Goal: Task Accomplishment & Management: Complete application form

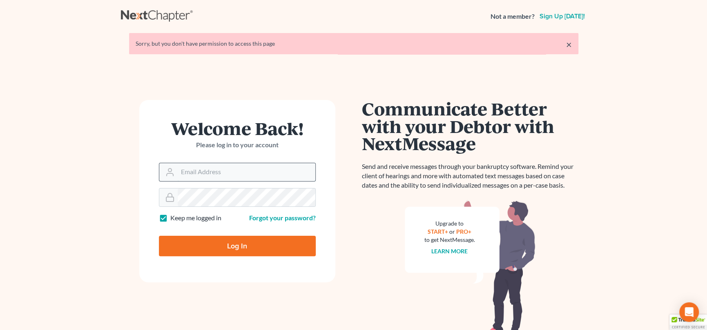
click at [252, 173] on input "Email Address" at bounding box center [247, 172] width 138 height 18
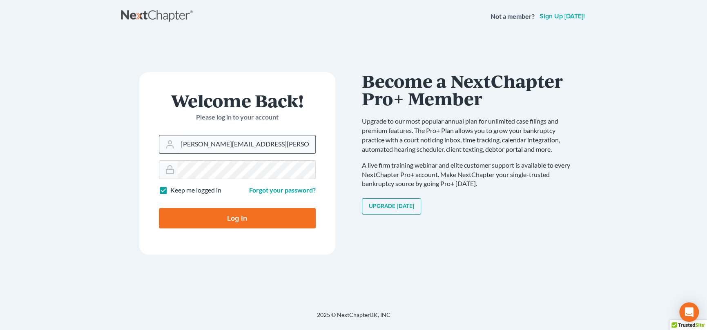
type input "[PERSON_NAME][EMAIL_ADDRESS][PERSON_NAME][DOMAIN_NAME]"
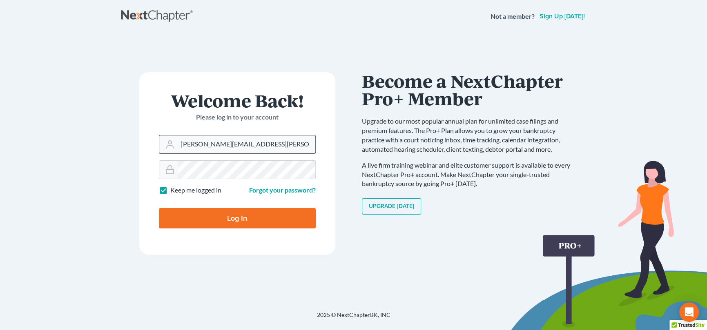
click at [159, 208] on input "Log In" at bounding box center [237, 218] width 157 height 20
type input "Thinking..."
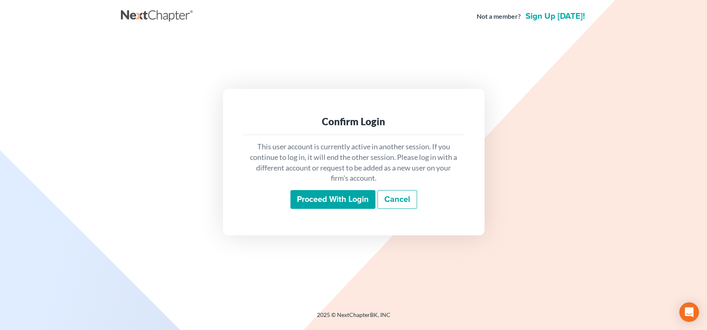
click at [325, 197] on input "Proceed with login" at bounding box center [332, 199] width 85 height 19
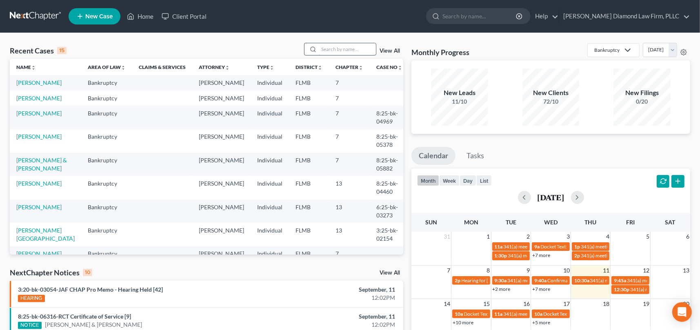
click at [327, 51] on input "search" at bounding box center [347, 49] width 57 height 12
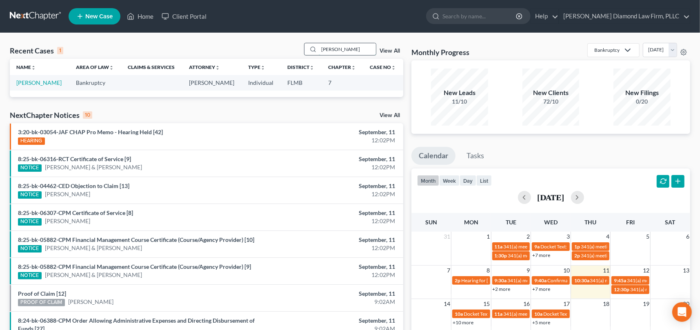
type input "[PERSON_NAME]"
click at [25, 82] on link "[PERSON_NAME]" at bounding box center [38, 82] width 45 height 7
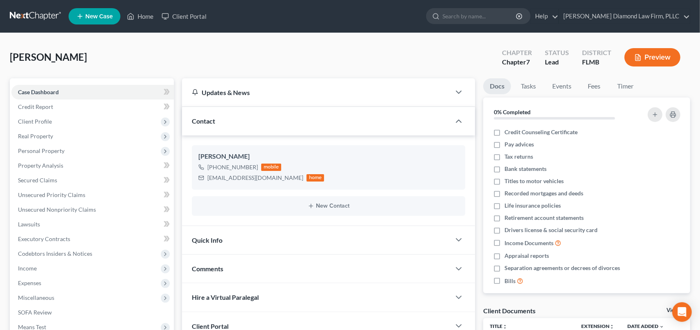
click at [663, 55] on button "Preview" at bounding box center [653, 57] width 56 height 18
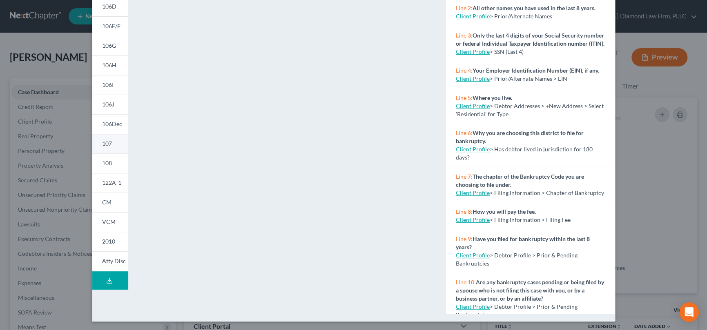
scroll to position [130, 0]
click at [106, 277] on icon at bounding box center [109, 280] width 7 height 7
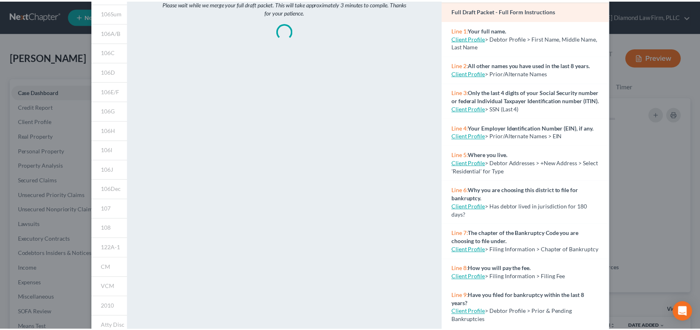
scroll to position [0, 0]
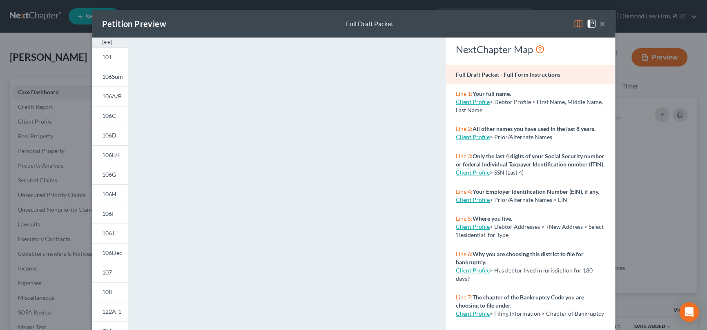
click at [600, 24] on button "×" at bounding box center [602, 24] width 6 height 10
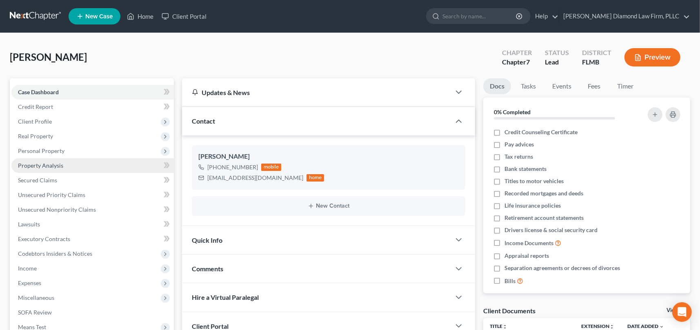
click at [48, 163] on span "Property Analysis" at bounding box center [40, 165] width 45 height 7
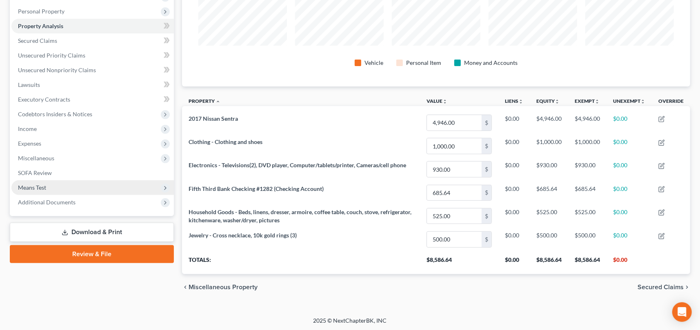
click at [41, 184] on span "Means Test" at bounding box center [32, 187] width 28 height 7
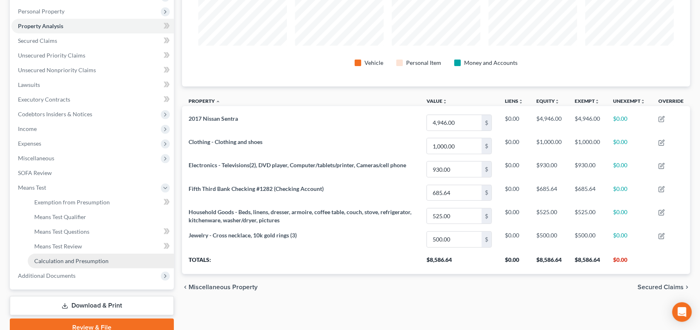
click at [86, 259] on span "Calculation and Presumption" at bounding box center [71, 261] width 74 height 7
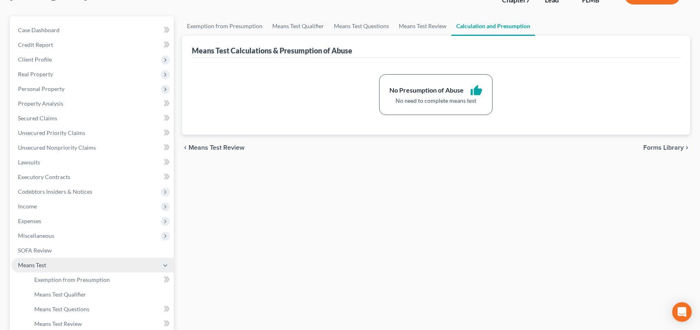
scroll to position [82, 0]
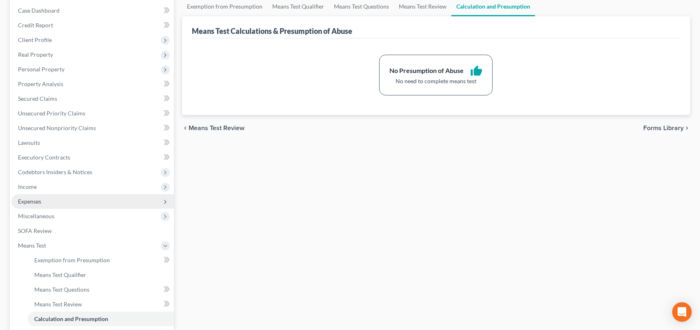
click at [51, 200] on span "Expenses" at bounding box center [92, 201] width 162 height 15
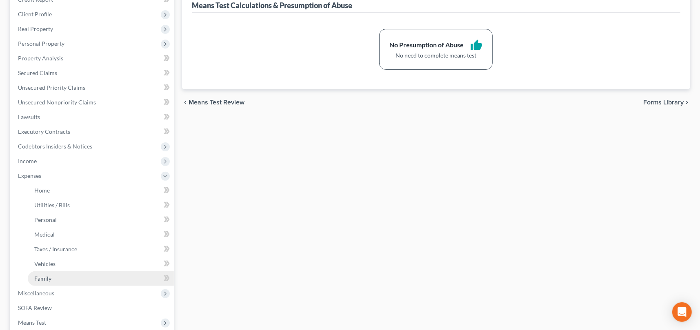
scroll to position [122, 0]
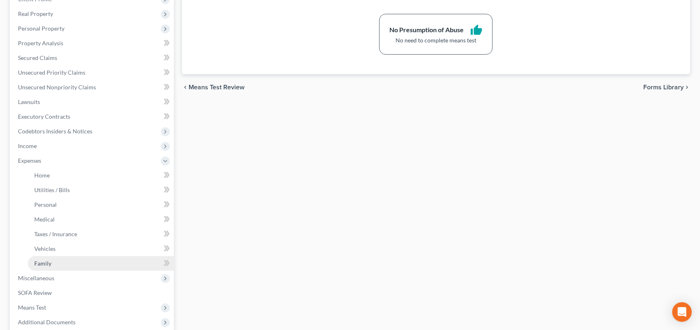
click at [69, 257] on link "Family" at bounding box center [101, 263] width 146 height 15
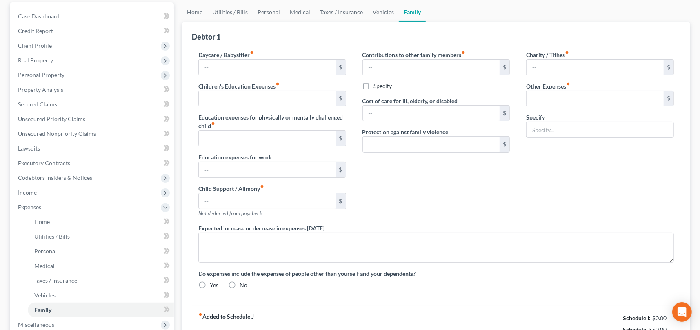
type input "0.00"
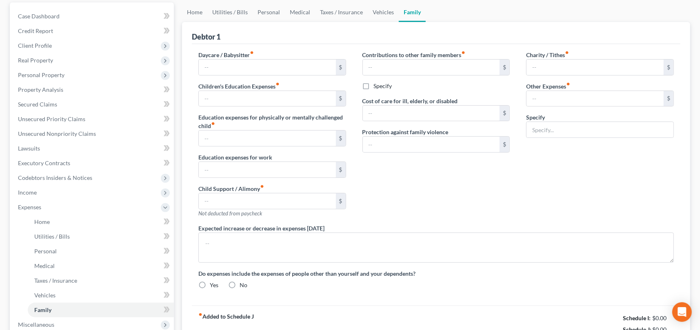
type input "0.00"
type input "100.00"
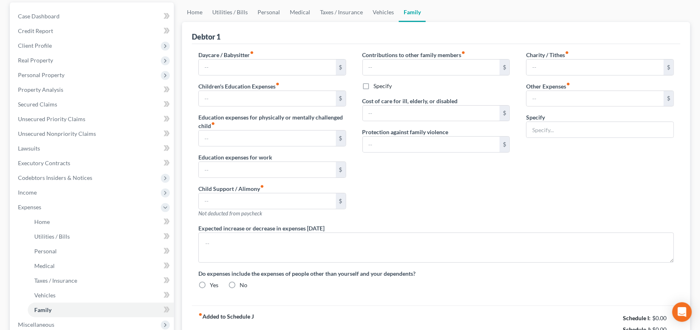
type input "Pet expenses"
radio input "true"
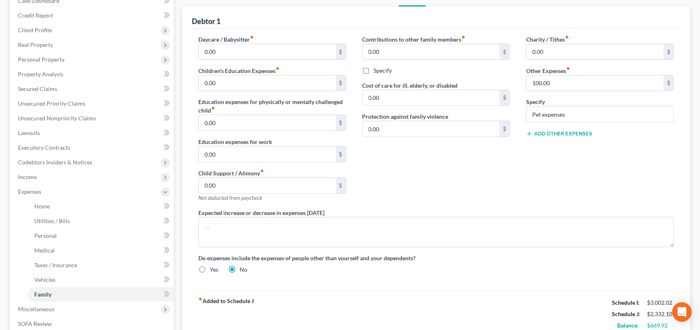
scroll to position [204, 0]
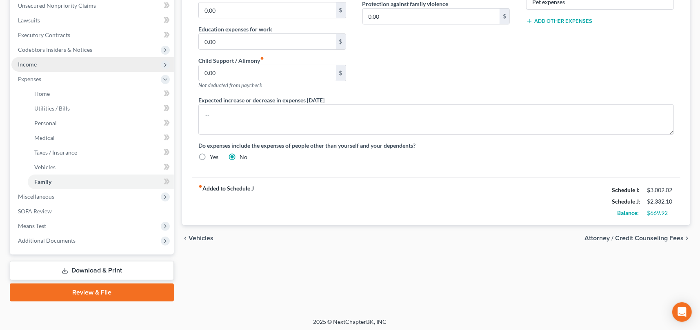
click at [60, 67] on span "Income" at bounding box center [92, 64] width 162 height 15
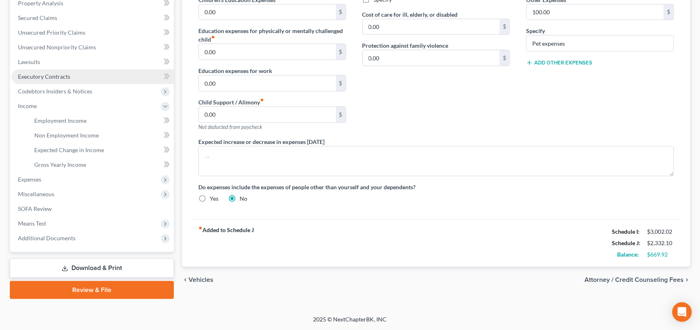
scroll to position [162, 0]
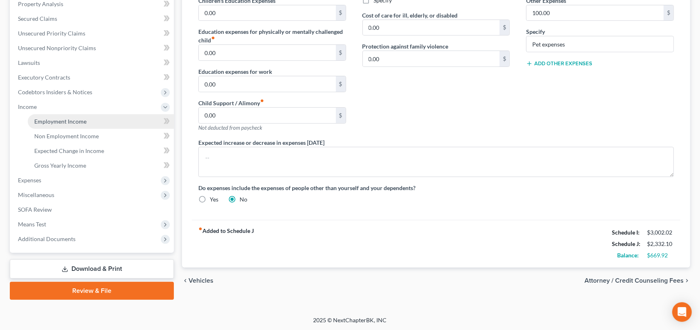
click at [49, 120] on span "Employment Income" at bounding box center [60, 121] width 52 height 7
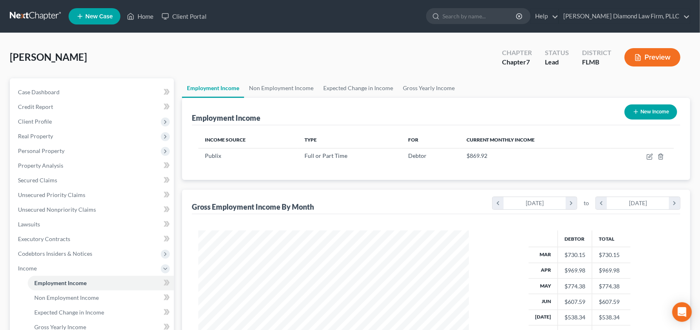
scroll to position [146, 287]
click at [280, 90] on link "Non Employment Income" at bounding box center [281, 88] width 74 height 20
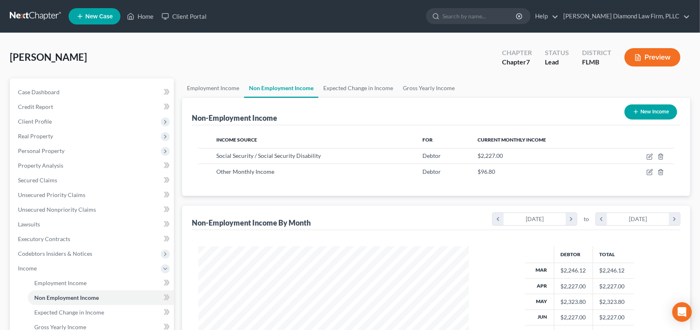
scroll to position [146, 287]
click at [217, 88] on link "Employment Income" at bounding box center [213, 88] width 62 height 20
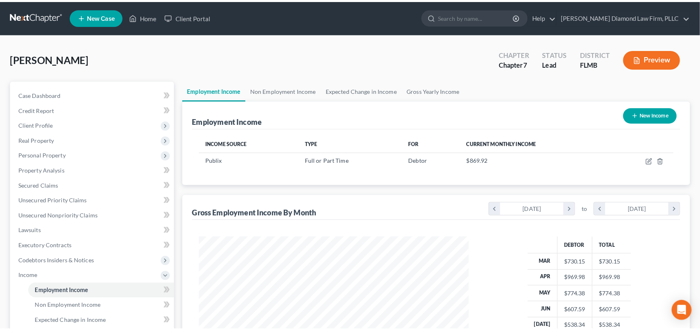
scroll to position [146, 287]
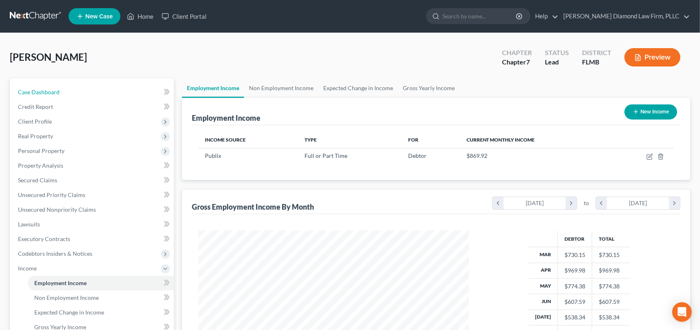
drag, startPoint x: 52, startPoint y: 89, endPoint x: 0, endPoint y: 122, distance: 61.4
click at [52, 89] on span "Case Dashboard" at bounding box center [39, 92] width 42 height 7
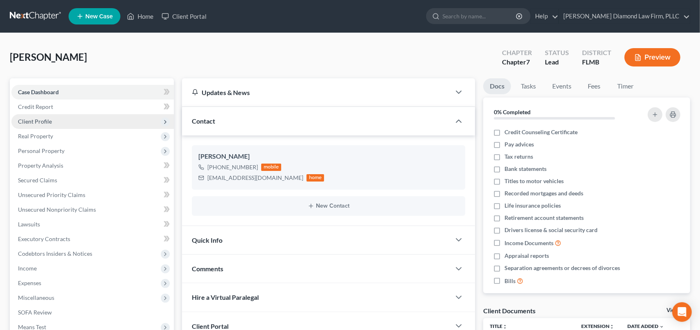
click at [44, 122] on span "Client Profile" at bounding box center [35, 121] width 34 height 7
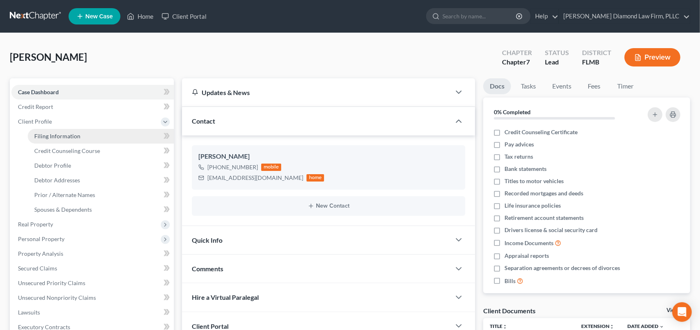
click at [53, 136] on span "Filing Information" at bounding box center [57, 136] width 46 height 7
select select "1"
select select "0"
select select "9"
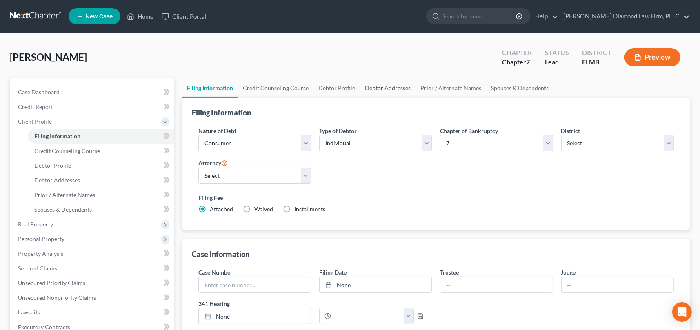
click at [399, 92] on link "Debtor Addresses" at bounding box center [388, 88] width 56 height 20
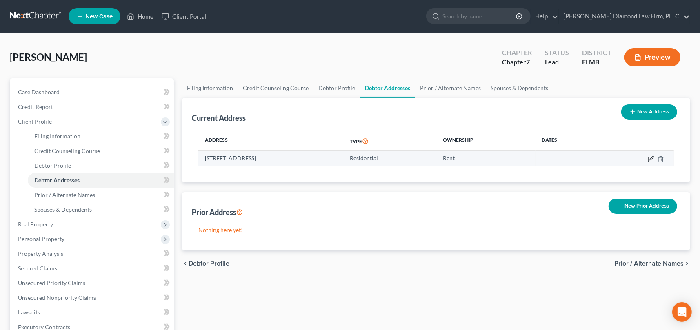
click at [651, 159] on icon "button" at bounding box center [652, 158] width 4 height 4
select select "9"
select select "51"
select select "0"
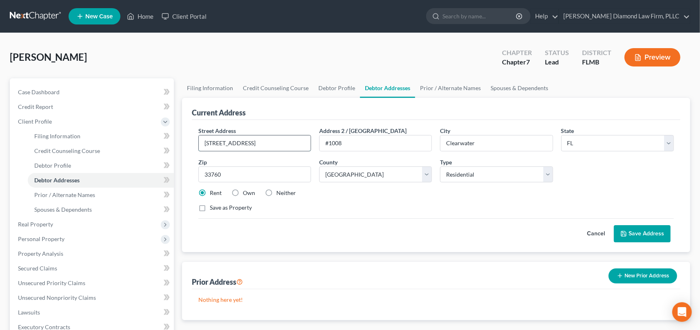
click at [261, 142] on input "[STREET_ADDRESS]" at bounding box center [255, 144] width 112 height 16
type input "[STREET_ADDRESS]"
click at [651, 231] on button "Save Address" at bounding box center [642, 233] width 57 height 17
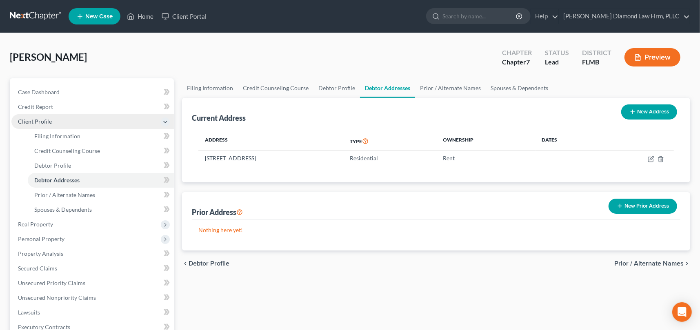
click at [164, 120] on icon at bounding box center [165, 122] width 7 height 7
click at [48, 176] on link "Secured Claims" at bounding box center [92, 180] width 162 height 15
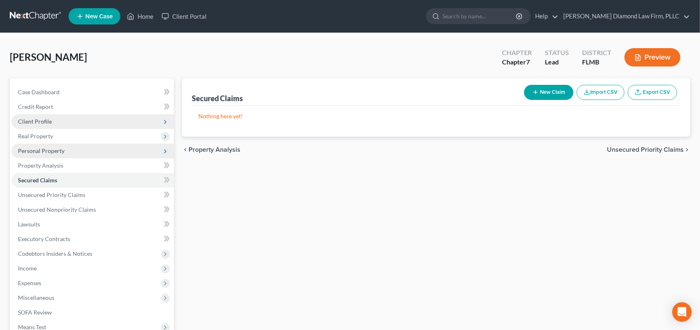
click at [49, 151] on span "Personal Property" at bounding box center [41, 150] width 47 height 7
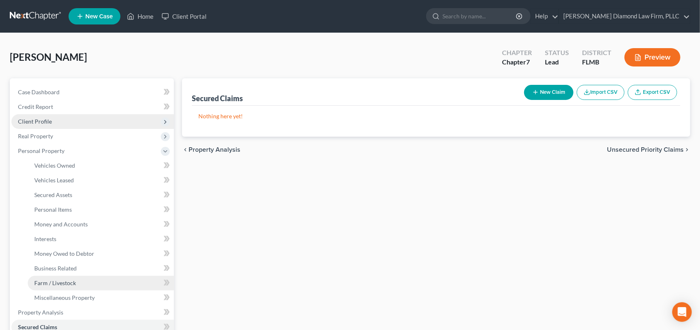
click at [63, 282] on span "Farm / Livestock" at bounding box center [55, 283] width 42 height 7
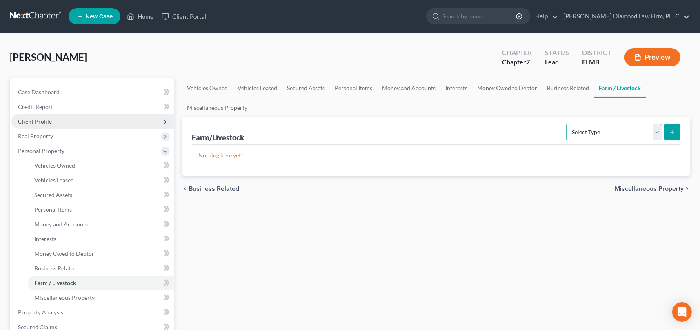
click at [624, 129] on select "Select Type Animals & Livestock Crops: Growing or Harvested Farming Equipment F…" at bounding box center [614, 132] width 96 height 16
select select "animals"
click at [567, 124] on select "Select Type Animals & Livestock Crops: Growing or Harvested Farming Equipment F…" at bounding box center [614, 132] width 96 height 16
click at [673, 128] on button "submit" at bounding box center [673, 132] width 16 height 16
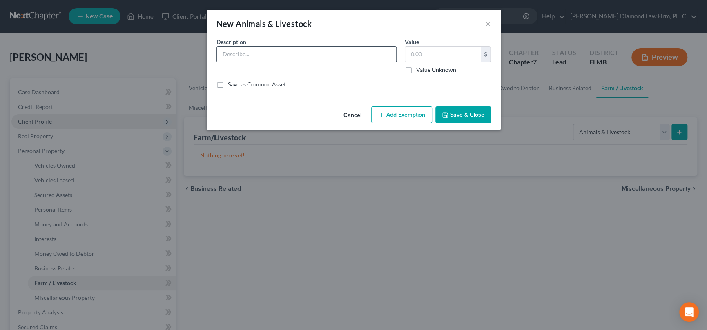
click at [223, 52] on input "text" at bounding box center [306, 55] width 179 height 16
type input "Dog"
click at [413, 53] on input "text" at bounding box center [443, 55] width 76 height 16
type input "1"
click at [477, 110] on button "Save & Close" at bounding box center [463, 115] width 56 height 17
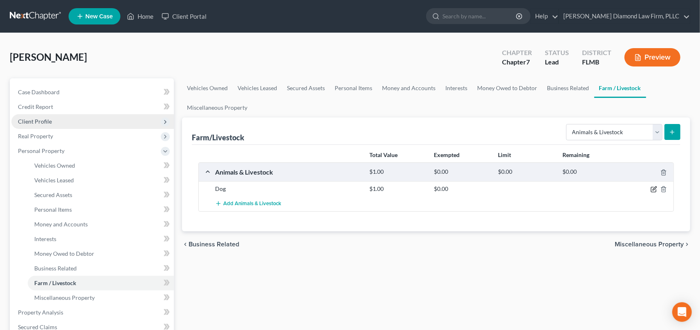
click at [653, 189] on icon "button" at bounding box center [654, 189] width 7 height 7
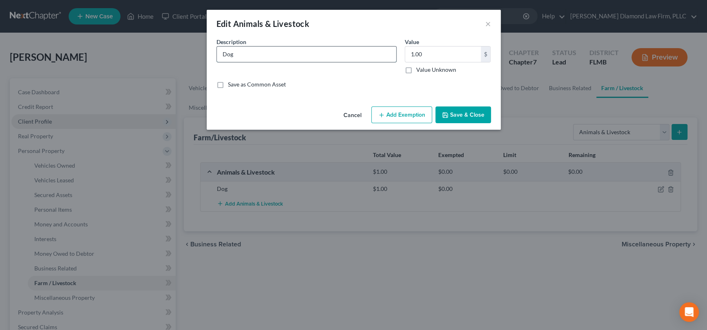
click at [256, 55] on input "Dog" at bounding box center [306, 55] width 179 height 16
type input "[DEMOGRAPHIC_DATA] Dog"
click at [461, 114] on button "Save & Close" at bounding box center [463, 115] width 56 height 17
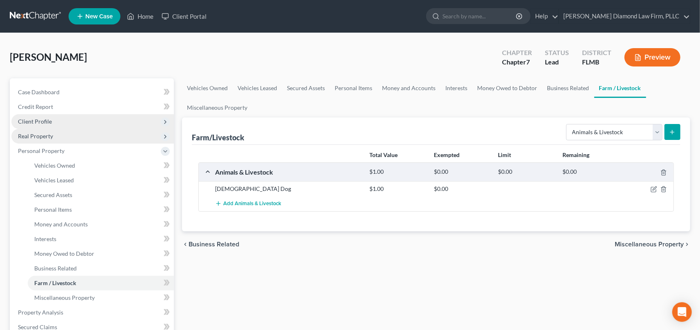
click at [49, 135] on span "Real Property" at bounding box center [35, 136] width 35 height 7
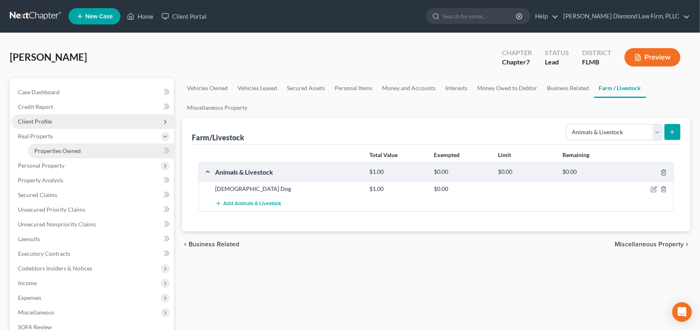
click at [53, 148] on span "Properties Owned" at bounding box center [57, 150] width 47 height 7
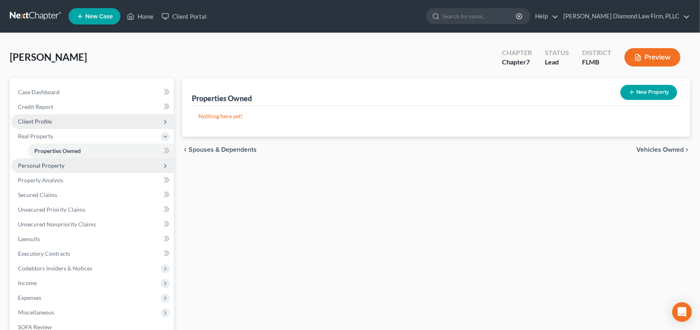
click at [65, 167] on span "Personal Property" at bounding box center [92, 165] width 162 height 15
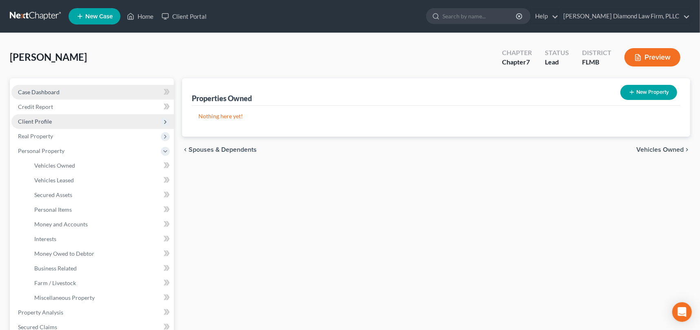
click at [39, 91] on span "Case Dashboard" at bounding box center [39, 92] width 42 height 7
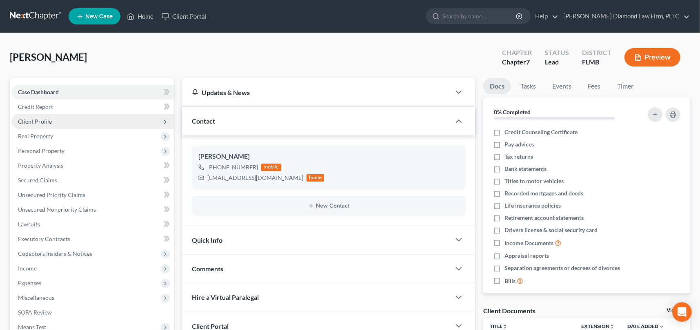
click at [31, 118] on span "Client Profile" at bounding box center [35, 121] width 34 height 7
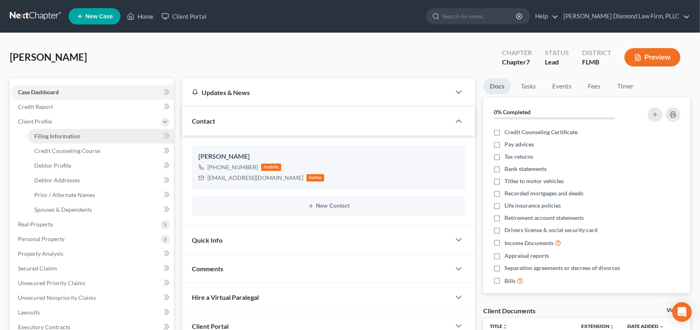
click at [56, 136] on span "Filing Information" at bounding box center [57, 136] width 46 height 7
select select "1"
select select "0"
select select "15"
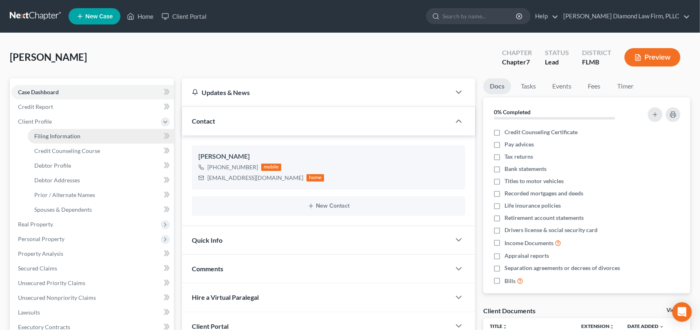
select select "0"
select select "9"
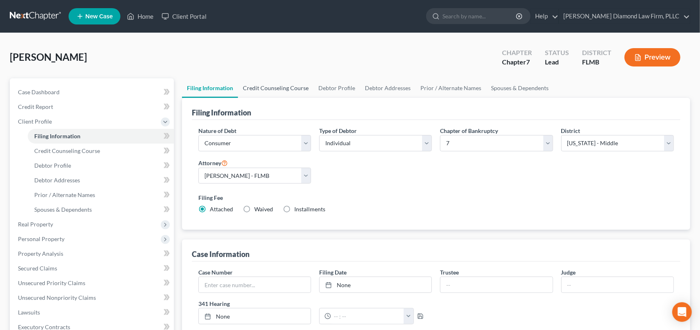
click at [278, 85] on link "Credit Counseling Course" at bounding box center [276, 88] width 76 height 20
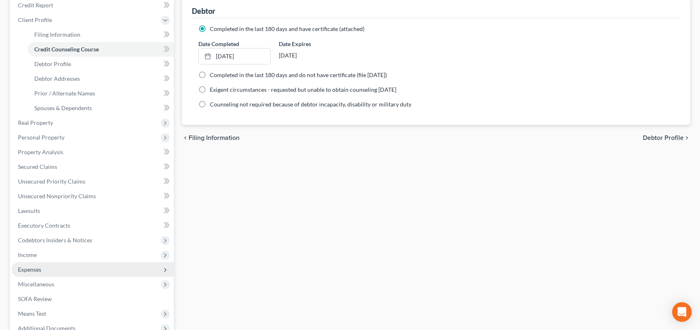
scroll to position [122, 0]
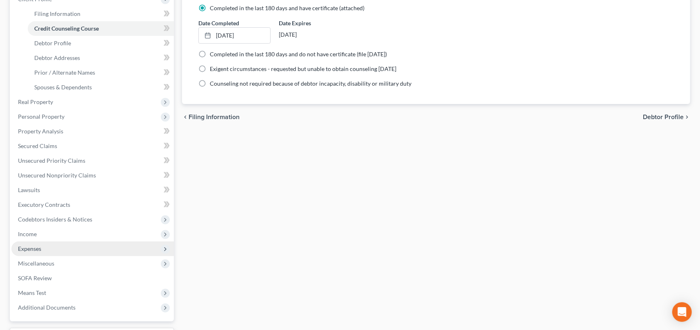
click at [33, 248] on span "Expenses" at bounding box center [29, 248] width 23 height 7
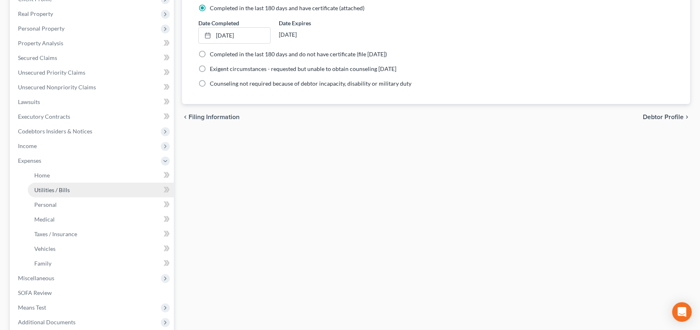
click at [54, 188] on span "Utilities / Bills" at bounding box center [52, 190] width 36 height 7
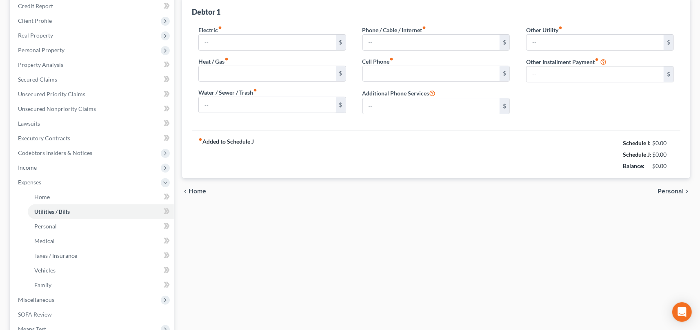
type input "155.50"
type input "0.00"
type input "50.00"
type input "94.00"
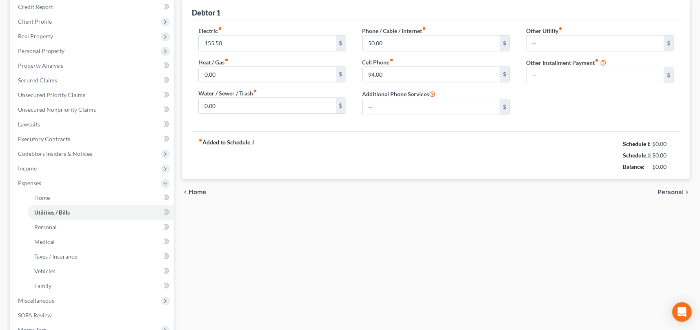
type input "0.00"
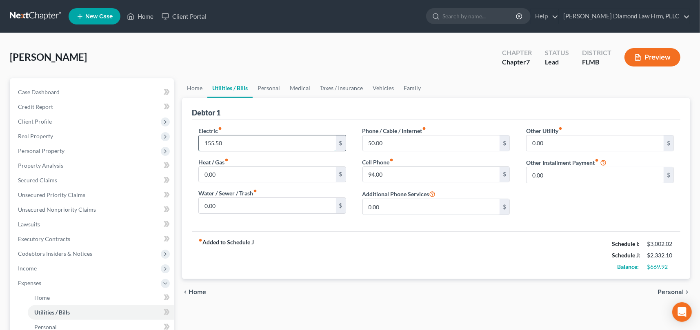
click at [210, 144] on input "155.50" at bounding box center [267, 144] width 137 height 16
type input "165.50"
click at [402, 258] on div "fiber_manual_record Added to Schedule J Schedule I: $3,002.02 Schedule J: $2,34…" at bounding box center [436, 255] width 489 height 48
click at [260, 87] on link "Personal" at bounding box center [269, 88] width 32 height 20
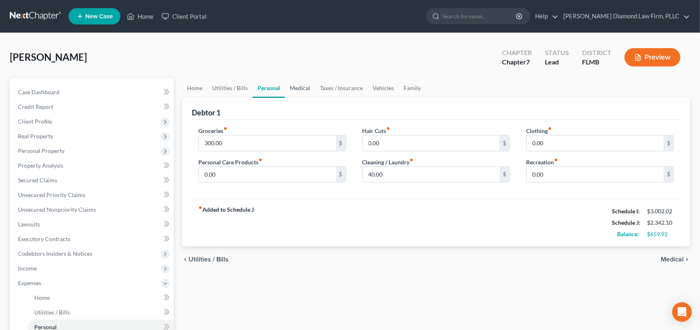
click at [295, 87] on link "Medical" at bounding box center [300, 88] width 30 height 20
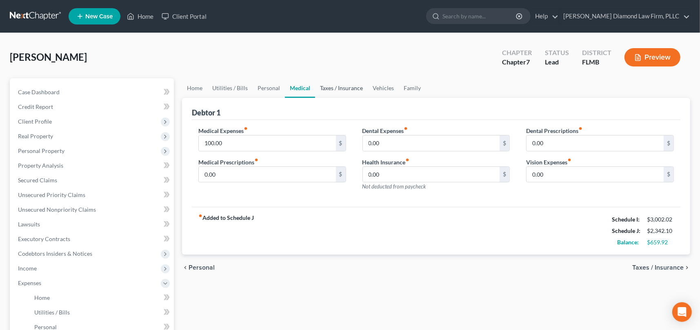
click at [335, 86] on link "Taxes / Insurance" at bounding box center [341, 88] width 53 height 20
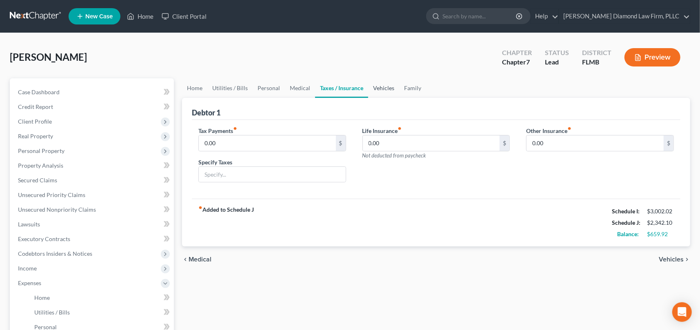
click at [383, 85] on link "Vehicles" at bounding box center [383, 88] width 31 height 20
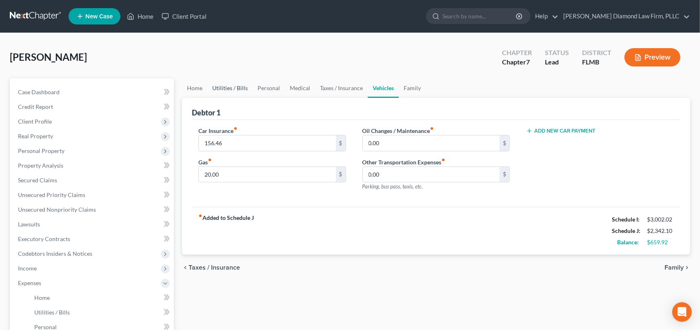
click at [229, 87] on link "Utilities / Bills" at bounding box center [229, 88] width 45 height 20
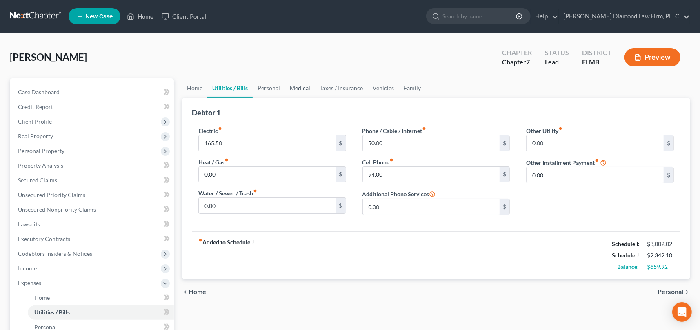
click at [305, 89] on link "Medical" at bounding box center [300, 88] width 30 height 20
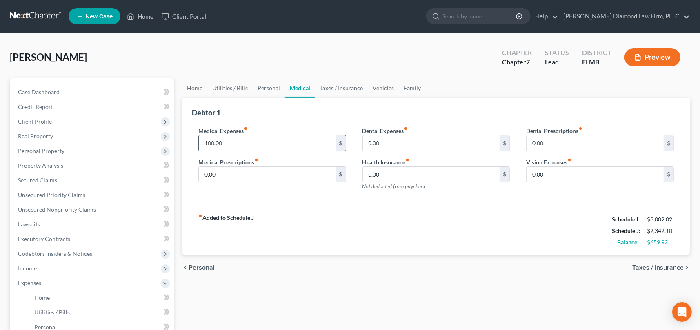
click at [221, 142] on input "100.00" at bounding box center [267, 144] width 137 height 16
type input "150"
click at [207, 141] on input "150" at bounding box center [267, 144] width 137 height 16
click at [296, 196] on div "Medical Expenses fiber_manual_record 150 $ Medical Prescriptions fiber_manual_r…" at bounding box center [272, 162] width 164 height 71
click at [340, 91] on link "Taxes / Insurance" at bounding box center [341, 88] width 53 height 20
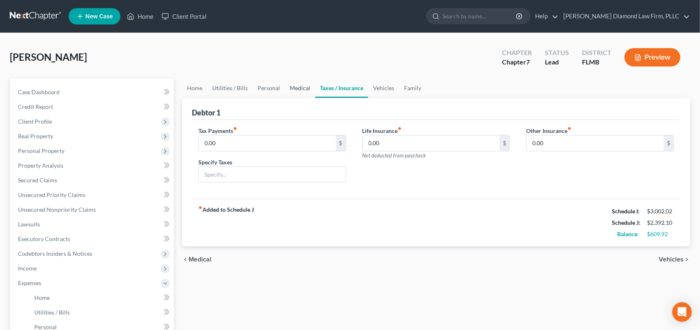
click at [296, 88] on link "Medical" at bounding box center [300, 88] width 30 height 20
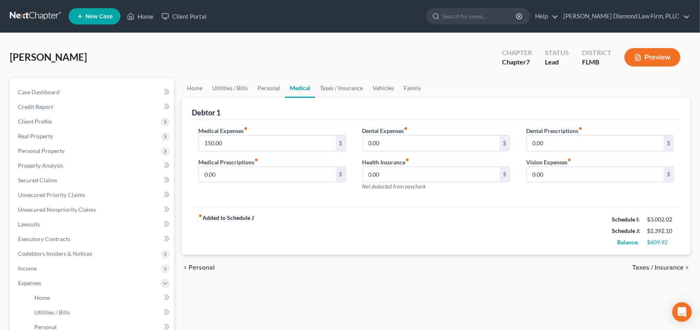
click at [330, 214] on div "fiber_manual_record Added to Schedule J Schedule I: $3,002.02 Schedule J: $2,39…" at bounding box center [436, 231] width 489 height 48
click at [345, 89] on link "Taxes / Insurance" at bounding box center [341, 88] width 53 height 20
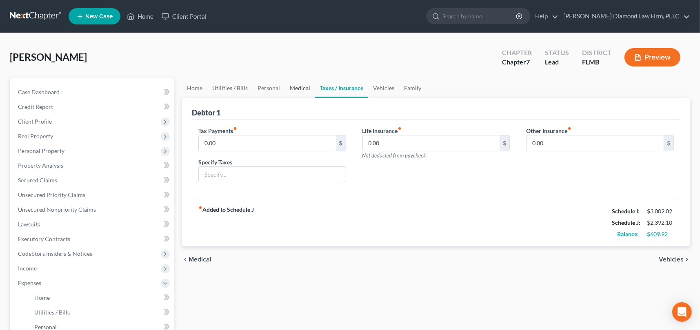
click at [296, 88] on link "Medical" at bounding box center [300, 88] width 30 height 20
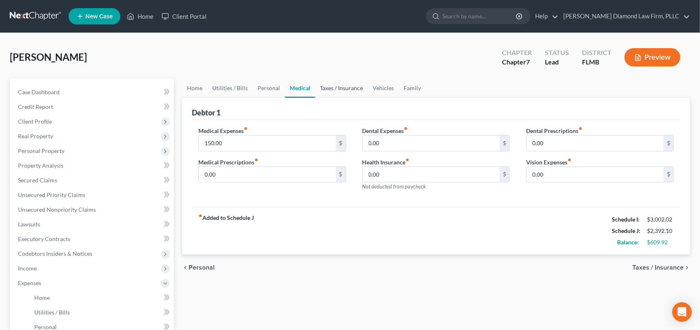
click at [338, 88] on link "Taxes / Insurance" at bounding box center [341, 88] width 53 height 20
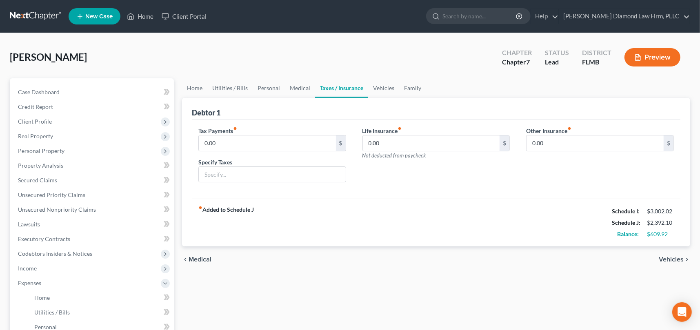
click at [347, 218] on div "fiber_manual_record Added to Schedule J Schedule I: $3,002.02 Schedule J: $2,39…" at bounding box center [436, 223] width 489 height 48
click at [297, 89] on link "Medical" at bounding box center [300, 88] width 30 height 20
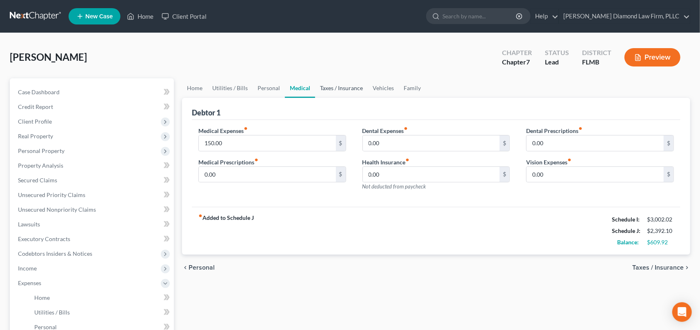
click at [333, 88] on link "Taxes / Insurance" at bounding box center [341, 88] width 53 height 20
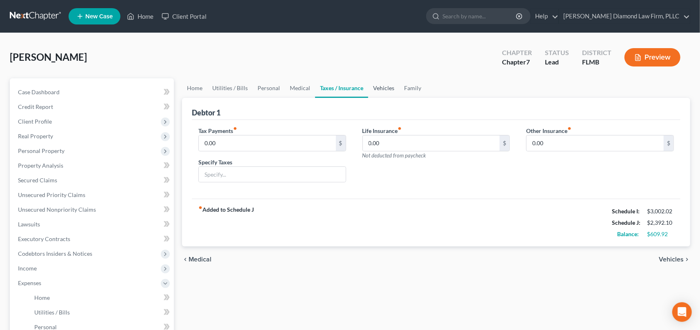
click at [381, 88] on link "Vehicles" at bounding box center [383, 88] width 31 height 20
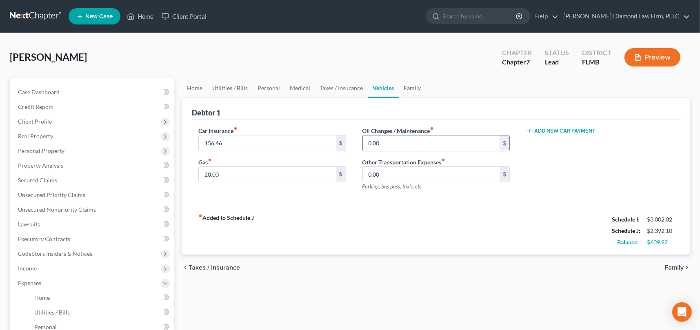
click at [371, 141] on input "0.00" at bounding box center [431, 144] width 137 height 16
type input "30"
click at [382, 218] on div "fiber_manual_record Added to Schedule J Schedule I: $3,002.02 Schedule J: $2,42…" at bounding box center [436, 231] width 489 height 48
click at [417, 87] on link "Family" at bounding box center [412, 88] width 27 height 20
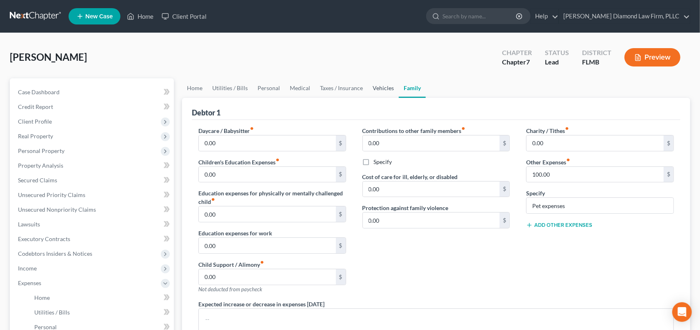
click at [381, 87] on link "Vehicles" at bounding box center [383, 88] width 31 height 20
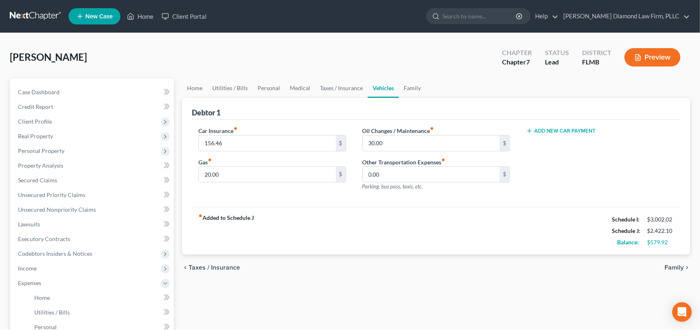
click at [380, 227] on div "fiber_manual_record Added to Schedule J Schedule I: $3,002.02 Schedule J: $2,42…" at bounding box center [436, 231] width 489 height 48
click at [408, 87] on link "Family" at bounding box center [412, 88] width 27 height 20
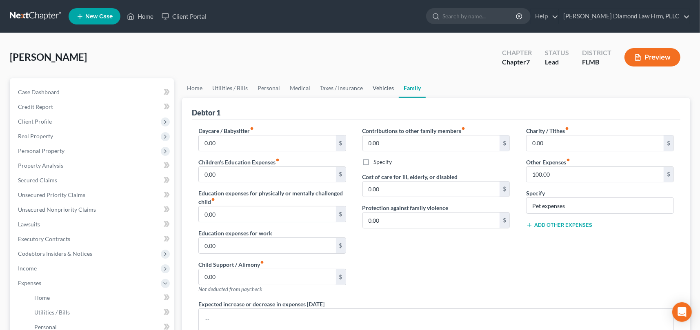
click at [382, 88] on link "Vehicles" at bounding box center [383, 88] width 31 height 20
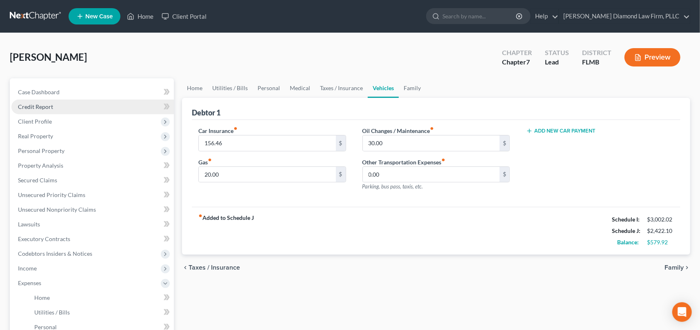
click at [44, 109] on span "Credit Report" at bounding box center [35, 106] width 35 height 7
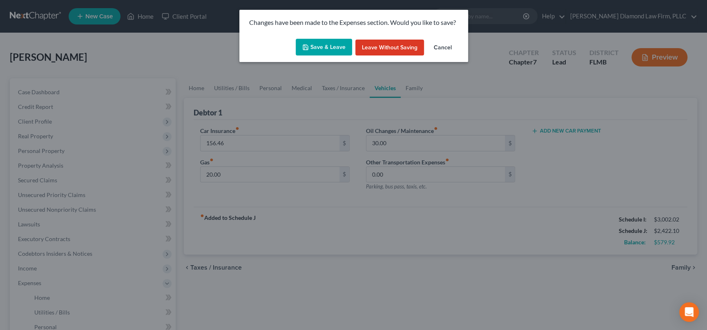
click at [333, 47] on button "Save & Leave" at bounding box center [324, 47] width 56 height 17
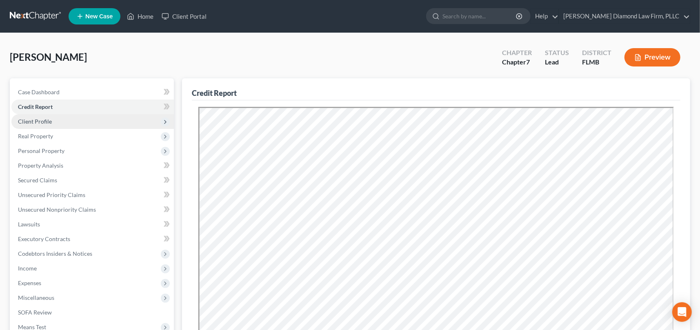
click at [47, 122] on span "Client Profile" at bounding box center [35, 121] width 34 height 7
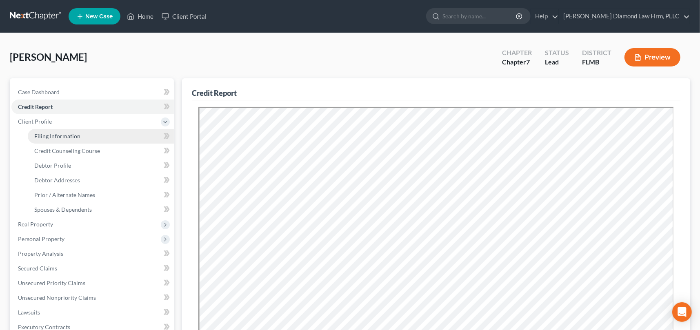
click at [66, 137] on span "Filing Information" at bounding box center [57, 136] width 46 height 7
select select "1"
select select "0"
select select "15"
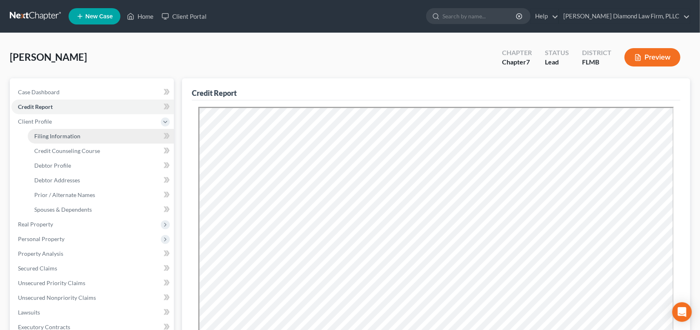
select select "0"
select select "9"
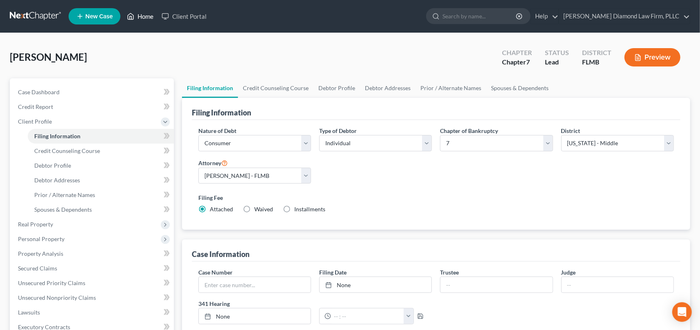
click at [150, 17] on link "Home" at bounding box center [140, 16] width 35 height 15
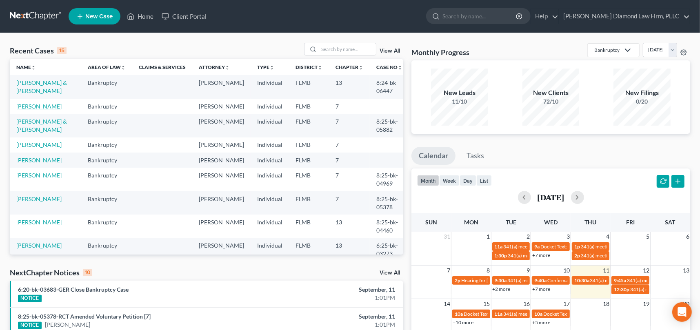
click at [41, 107] on link "[PERSON_NAME]" at bounding box center [38, 106] width 45 height 7
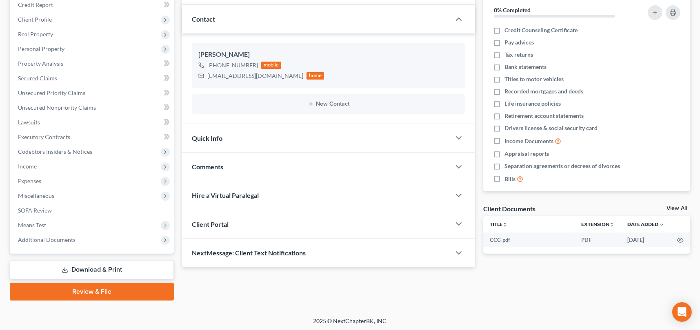
scroll to position [103, 0]
click at [458, 140] on icon "button" at bounding box center [459, 137] width 10 height 10
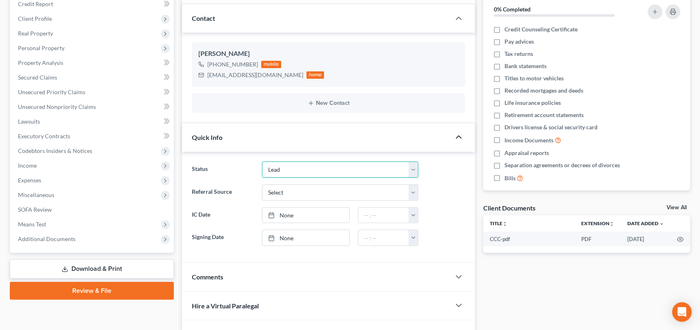
click at [344, 169] on select "Discharged Discharge Litigation Dismissal Notice Dismissed Filed Filed / Pre 34…" at bounding box center [340, 170] width 156 height 16
select select "15"
click at [262, 162] on select "Discharged Discharge Litigation Dismissal Notice Dismissed Filed Filed / Pre 34…" at bounding box center [340, 170] width 156 height 16
click at [453, 180] on ng-include "Status Discharged Discharge Litigation Dismissal Notice Dismissed Filed Filed /…" at bounding box center [328, 204] width 273 height 84
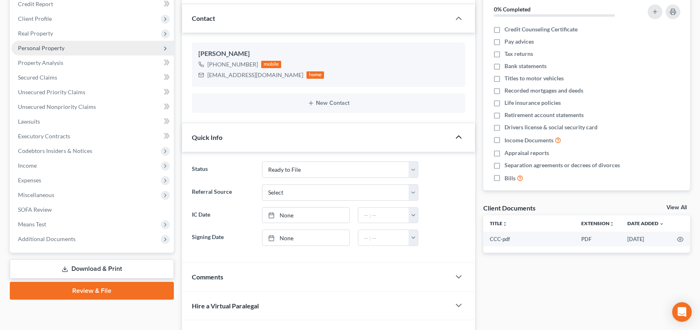
click at [44, 49] on span "Personal Property" at bounding box center [41, 47] width 47 height 7
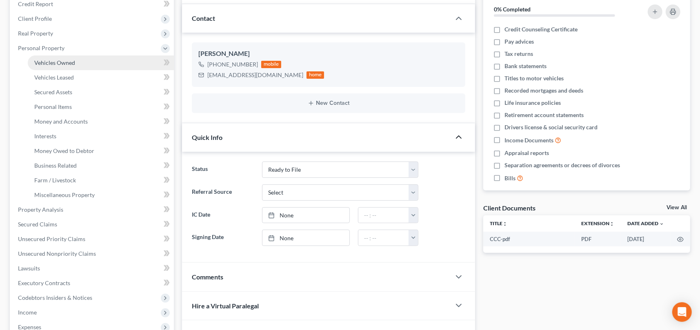
click at [45, 58] on link "Vehicles Owned" at bounding box center [101, 63] width 146 height 15
